Goal: Information Seeking & Learning: Find specific fact

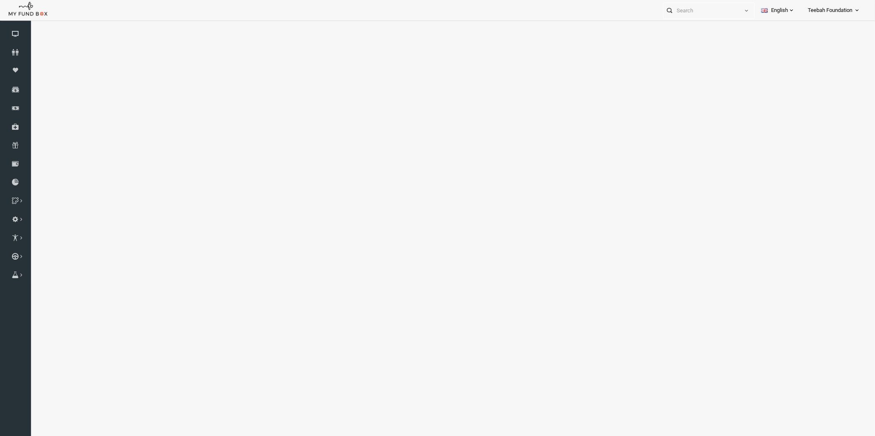
select select "100"
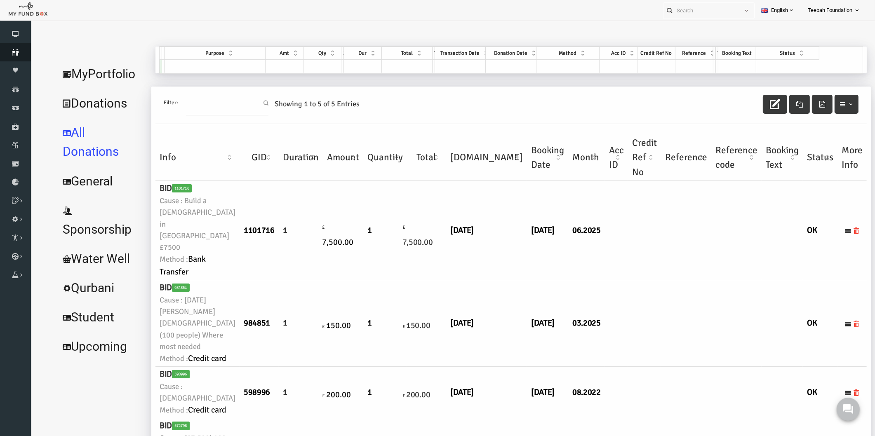
click at [13, 47] on link "Donors" at bounding box center [15, 52] width 31 height 18
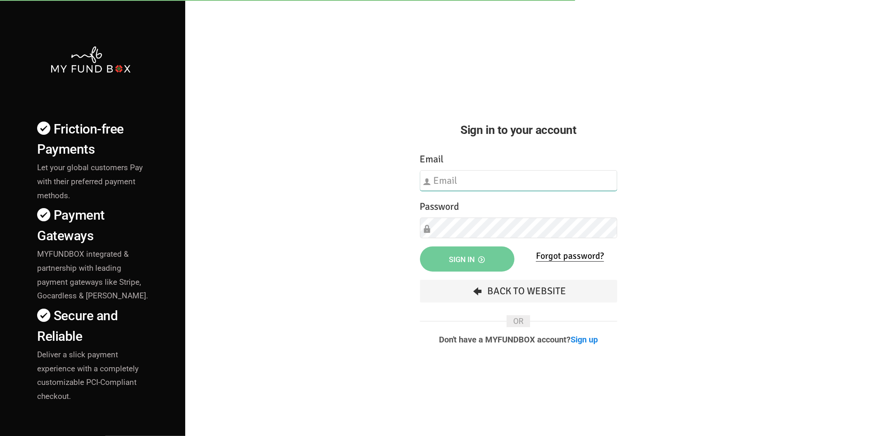
type input "[EMAIL_ADDRESS][DOMAIN_NAME]"
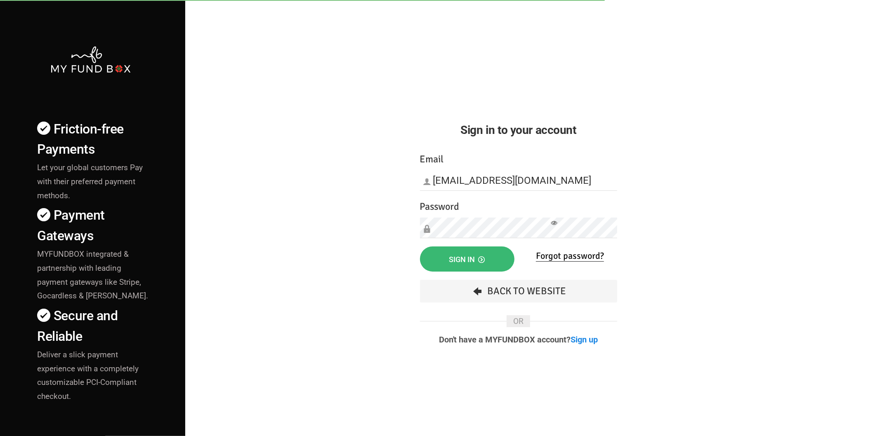
click at [447, 255] on button "Sign in" at bounding box center [467, 259] width 94 height 25
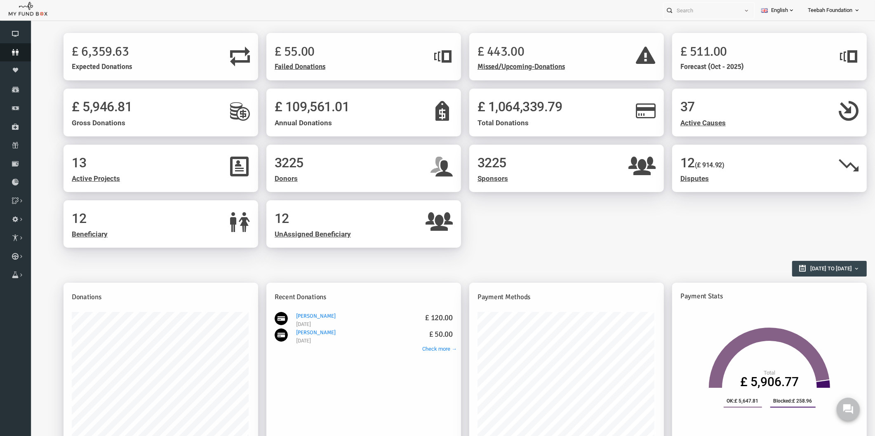
click at [17, 49] on icon at bounding box center [15, 52] width 31 height 7
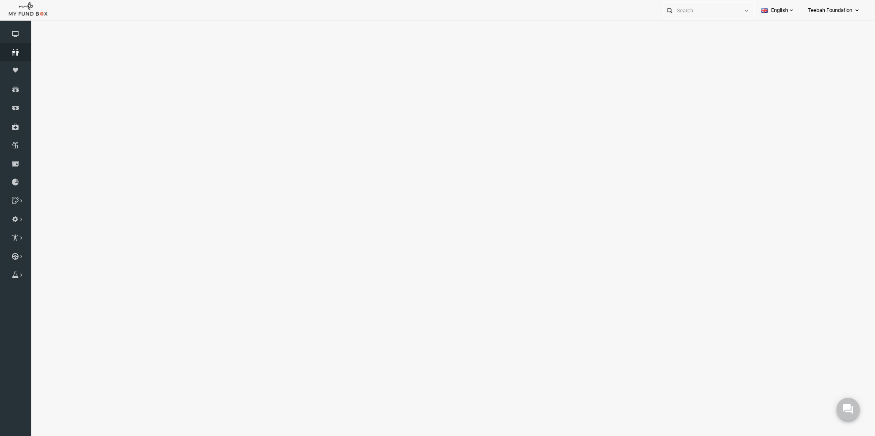
select select "100"
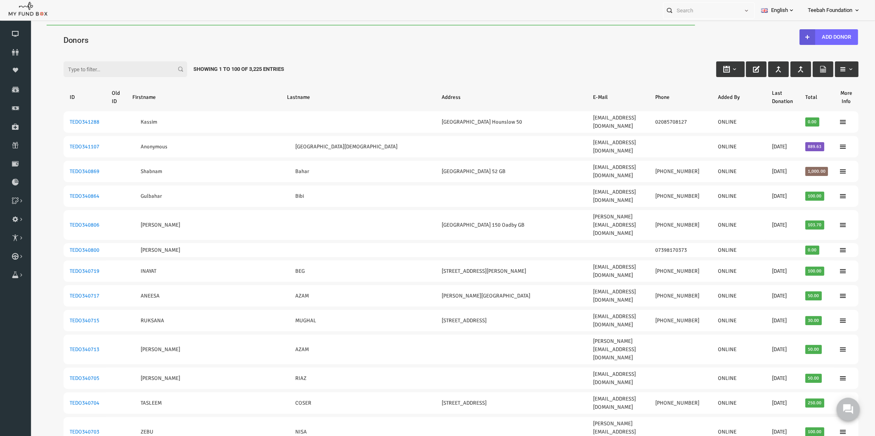
click at [12, 56] on link "Donors" at bounding box center [15, 52] width 31 height 18
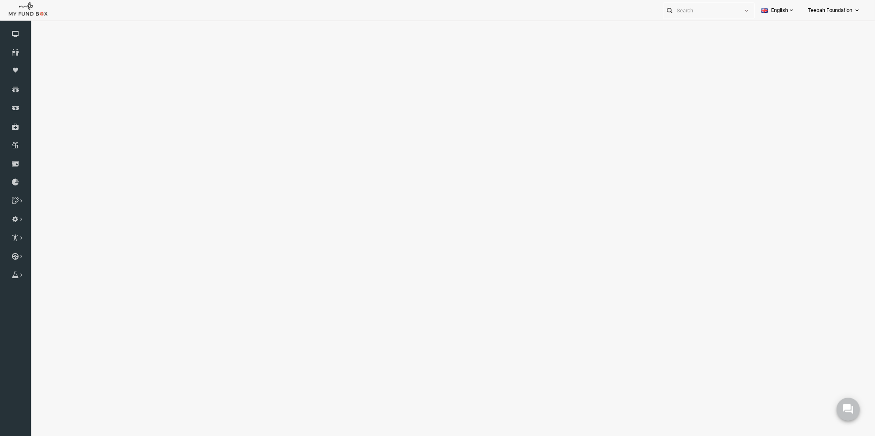
select select "100"
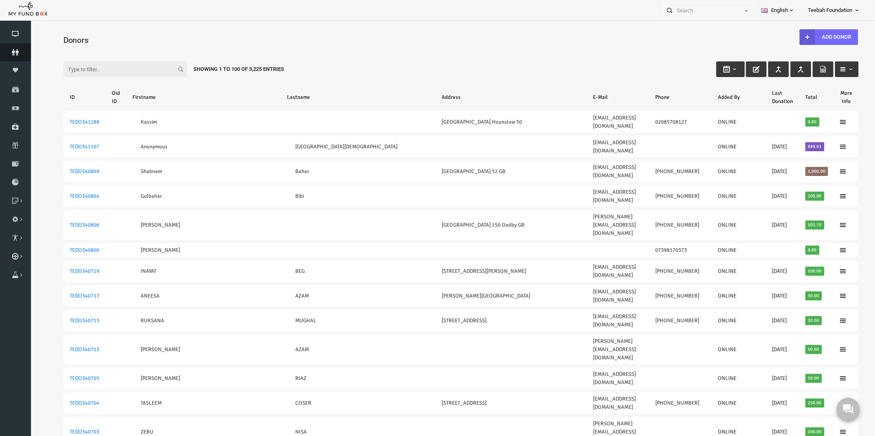
click at [10, 52] on icon at bounding box center [15, 52] width 31 height 7
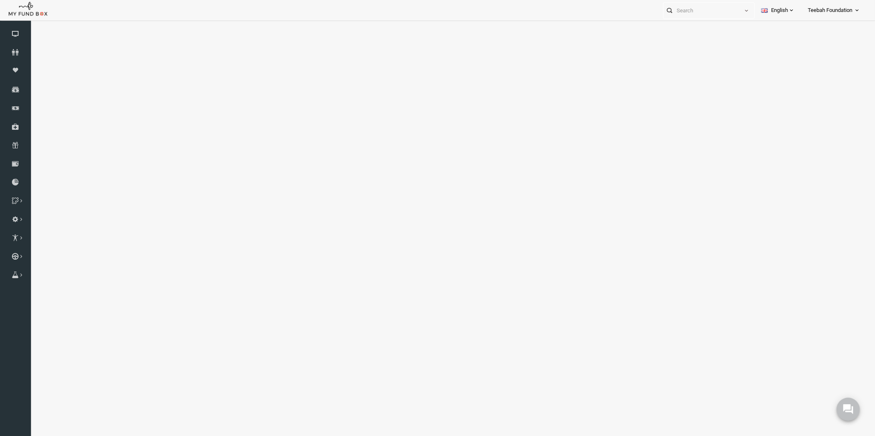
select select "100"
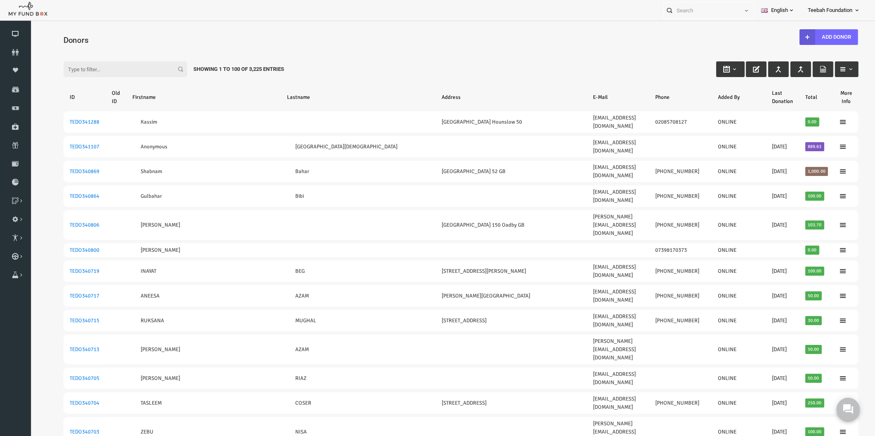
click at [288, 62] on div "Filter: Showing 1 to 100 of 3,225 Entries" at bounding box center [444, 61] width 812 height 22
click at [15, 54] on icon at bounding box center [15, 52] width 31 height 7
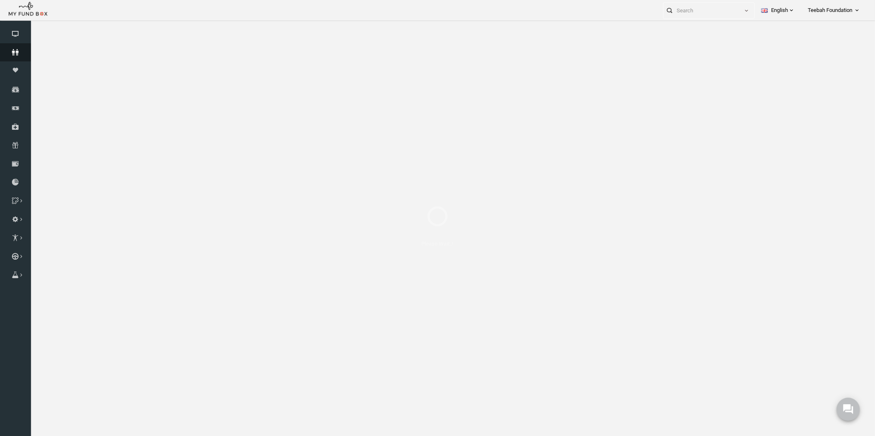
select select "100"
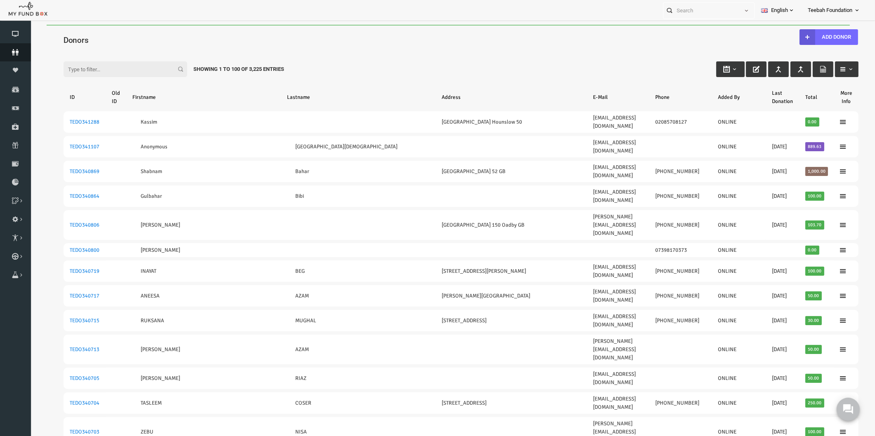
click at [12, 48] on link "Donors" at bounding box center [15, 52] width 31 height 18
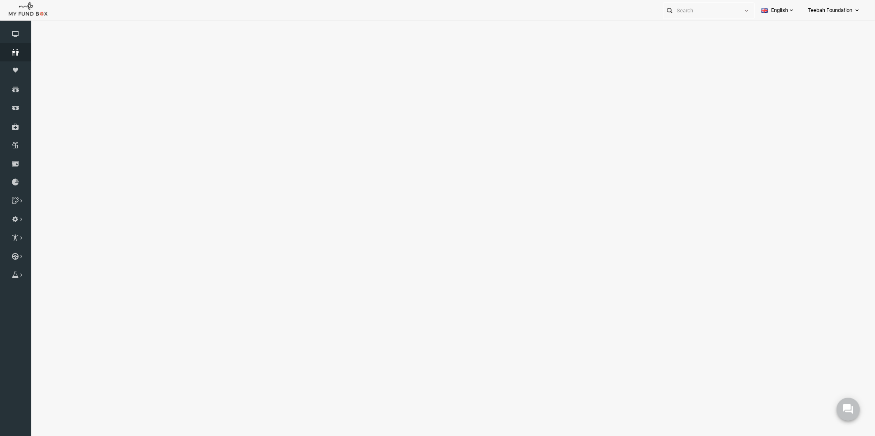
select select "100"
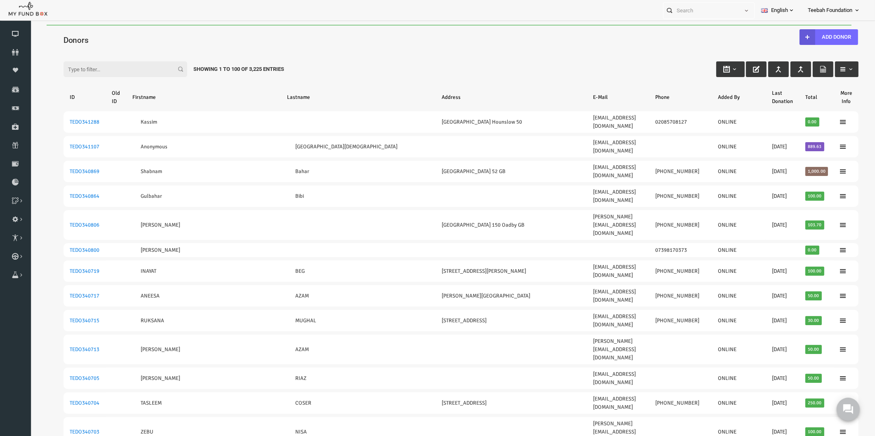
click at [117, 55] on div "Filter: Showing 1 to 100 of 3,225 Entries" at bounding box center [444, 61] width 812 height 22
click at [78, 69] on input "Filter:" at bounding box center [109, 69] width 124 height 16
click at [72, 69] on input "Filter:" at bounding box center [109, 69] width 124 height 16
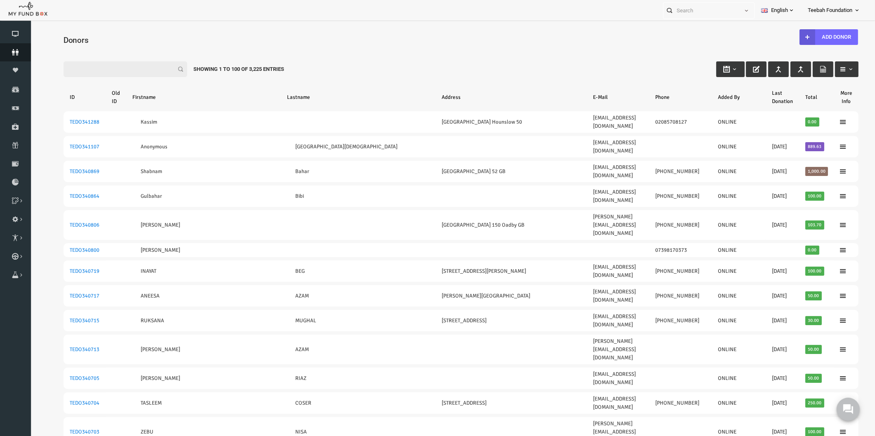
click at [18, 52] on icon at bounding box center [15, 52] width 31 height 7
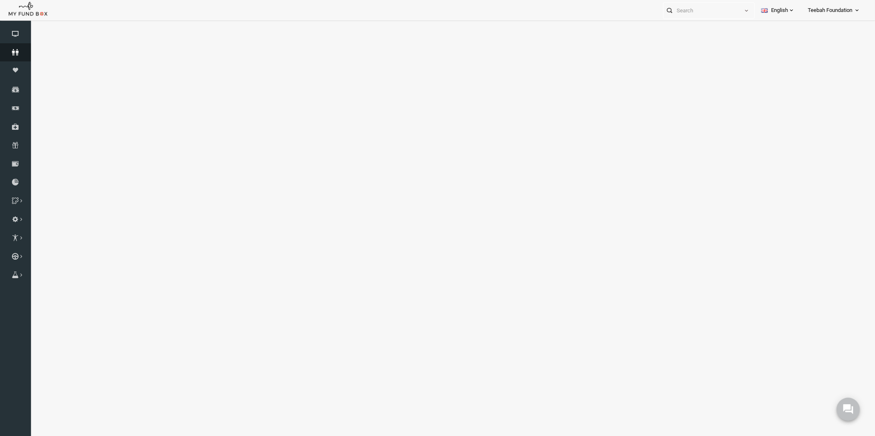
select select "100"
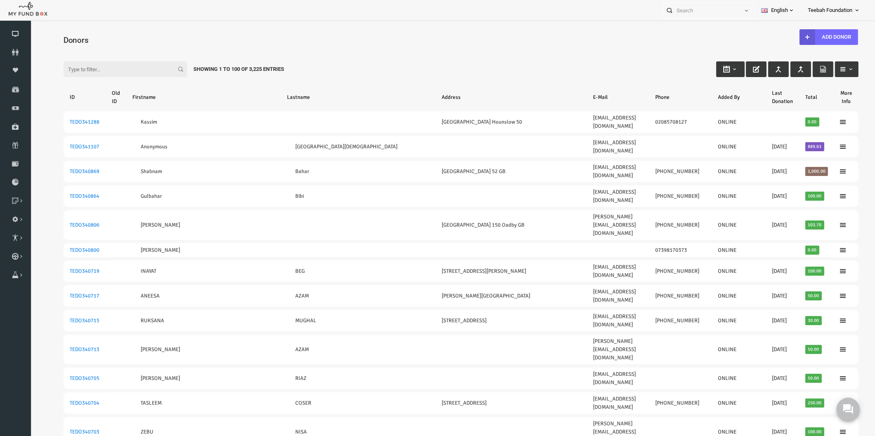
click at [105, 68] on input "Filter:" at bounding box center [109, 69] width 124 height 16
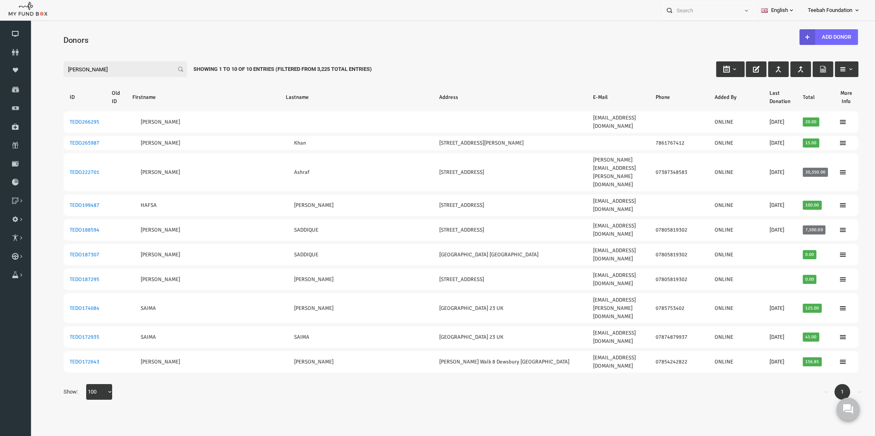
drag, startPoint x: 82, startPoint y: 65, endPoint x: -3, endPoint y: 65, distance: 85.0
click at [30, 65] on html "Donor Not Found Beneficiary Not Found Partner Not Found!!!! Please Fill out thi…" at bounding box center [444, 240] width 828 height 431
paste input "222701"
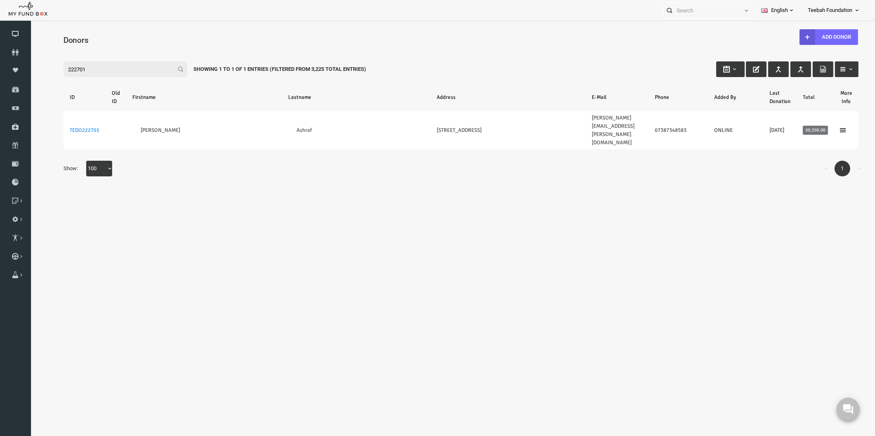
type input "222701"
click at [274, 180] on body "Donor Not Found Beneficiary Not Found Partner Not Found!!!! Please Fill out thi…" at bounding box center [444, 238] width 828 height 426
